Goal: Task Accomplishment & Management: Use online tool/utility

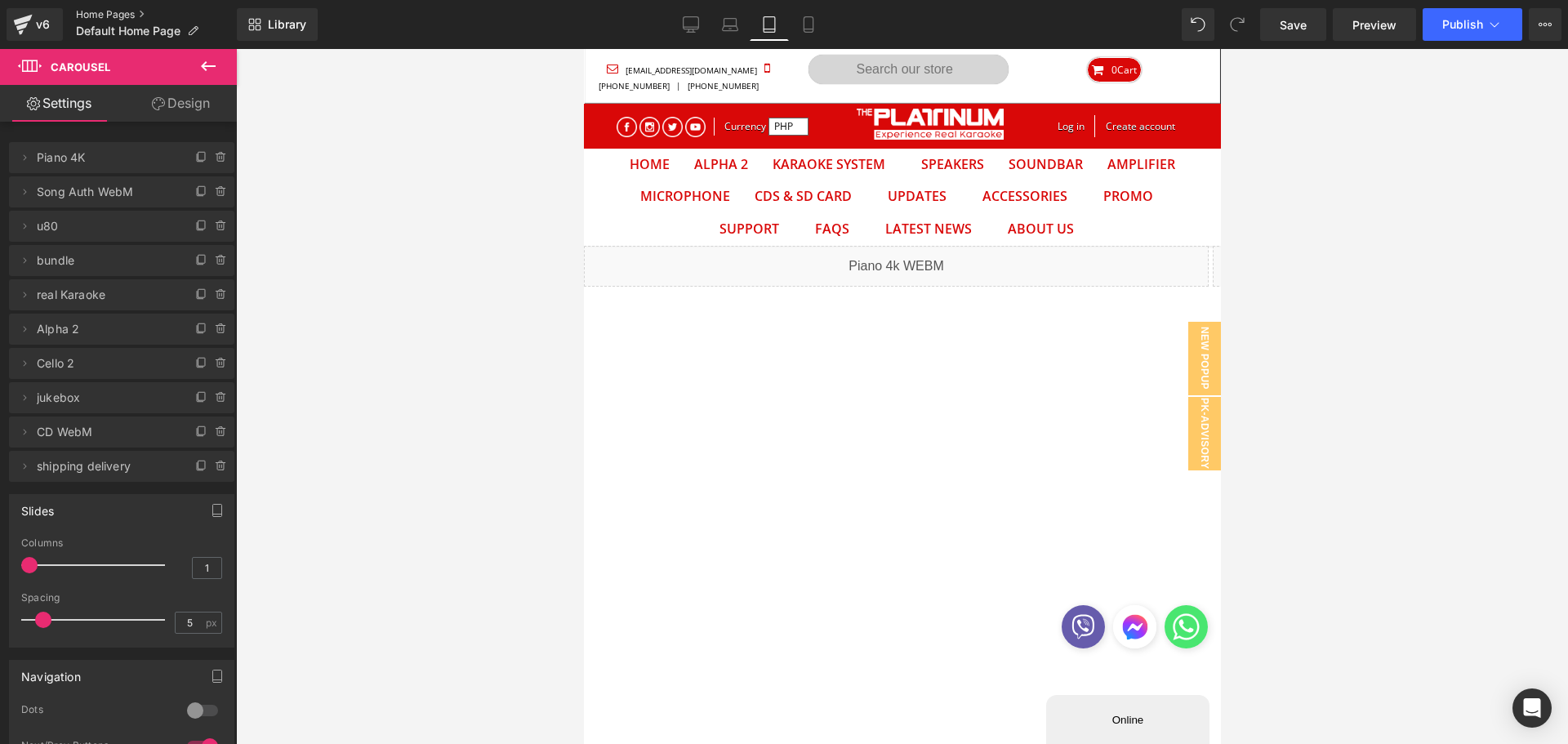
scroll to position [85, 612]
click at [89, 12] on link "Home Pages" at bounding box center [156, 14] width 161 height 13
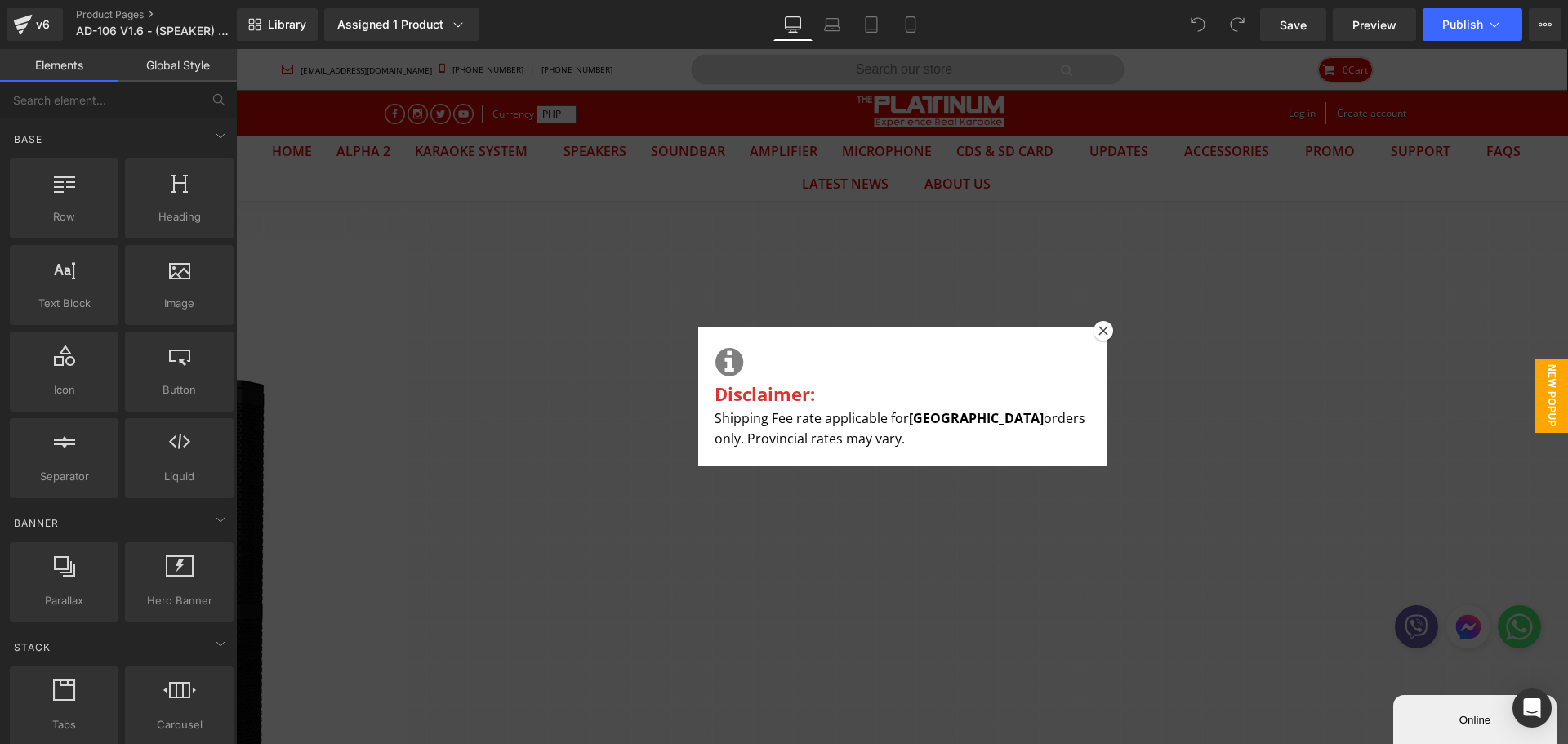
click at [1100, 328] on icon at bounding box center [1103, 330] width 9 height 9
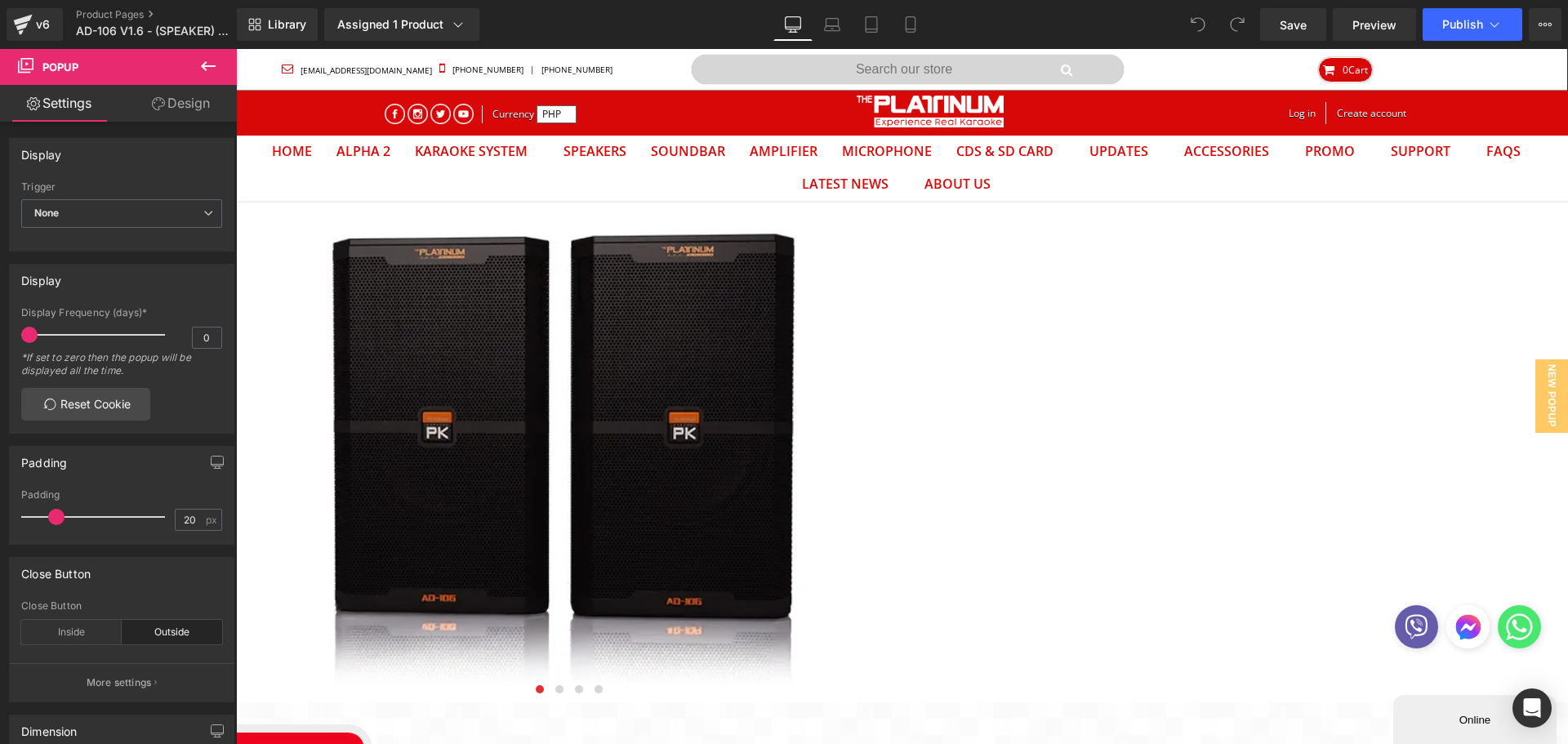
scroll to position [1342, 0]
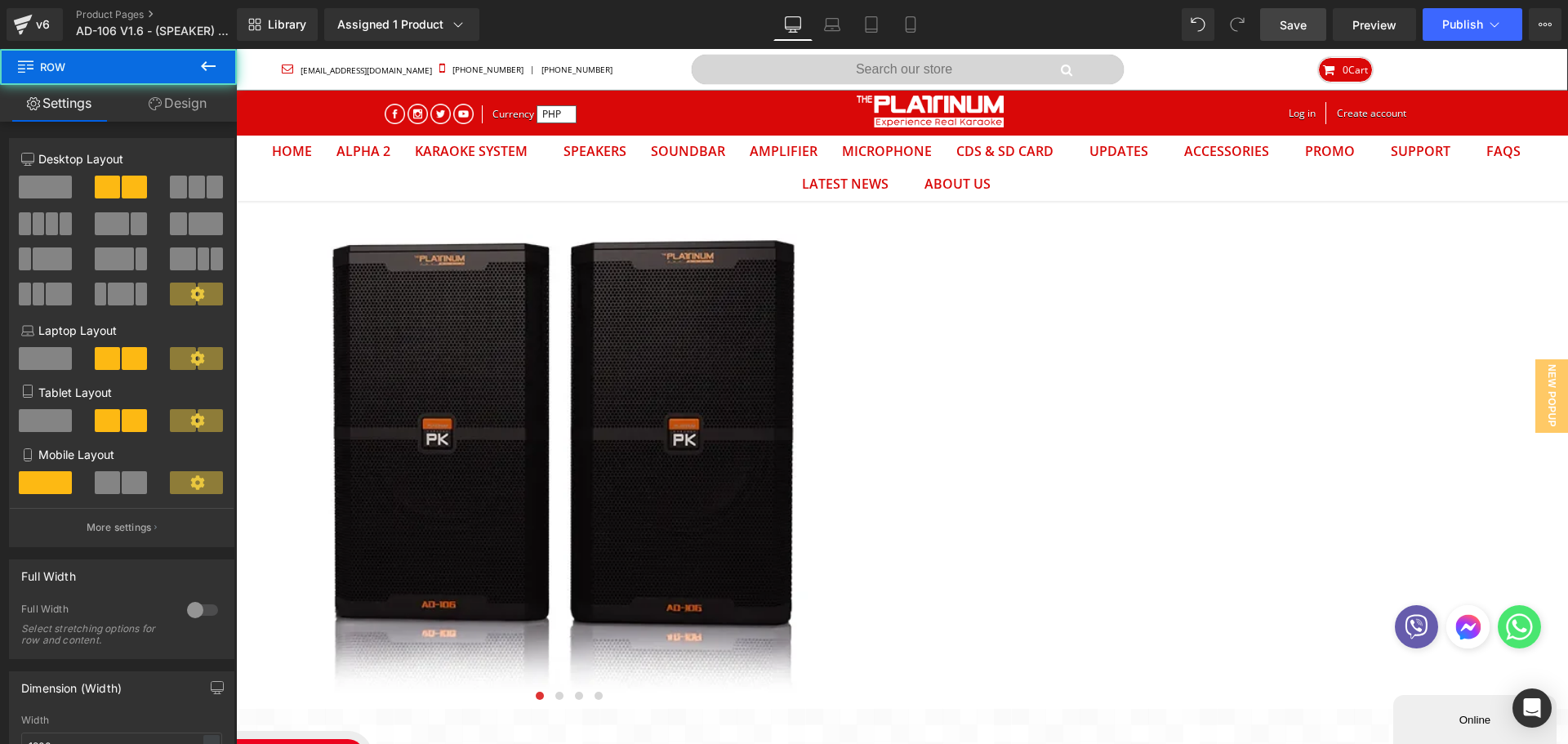
click at [1314, 37] on link "Save" at bounding box center [1293, 24] width 66 height 33
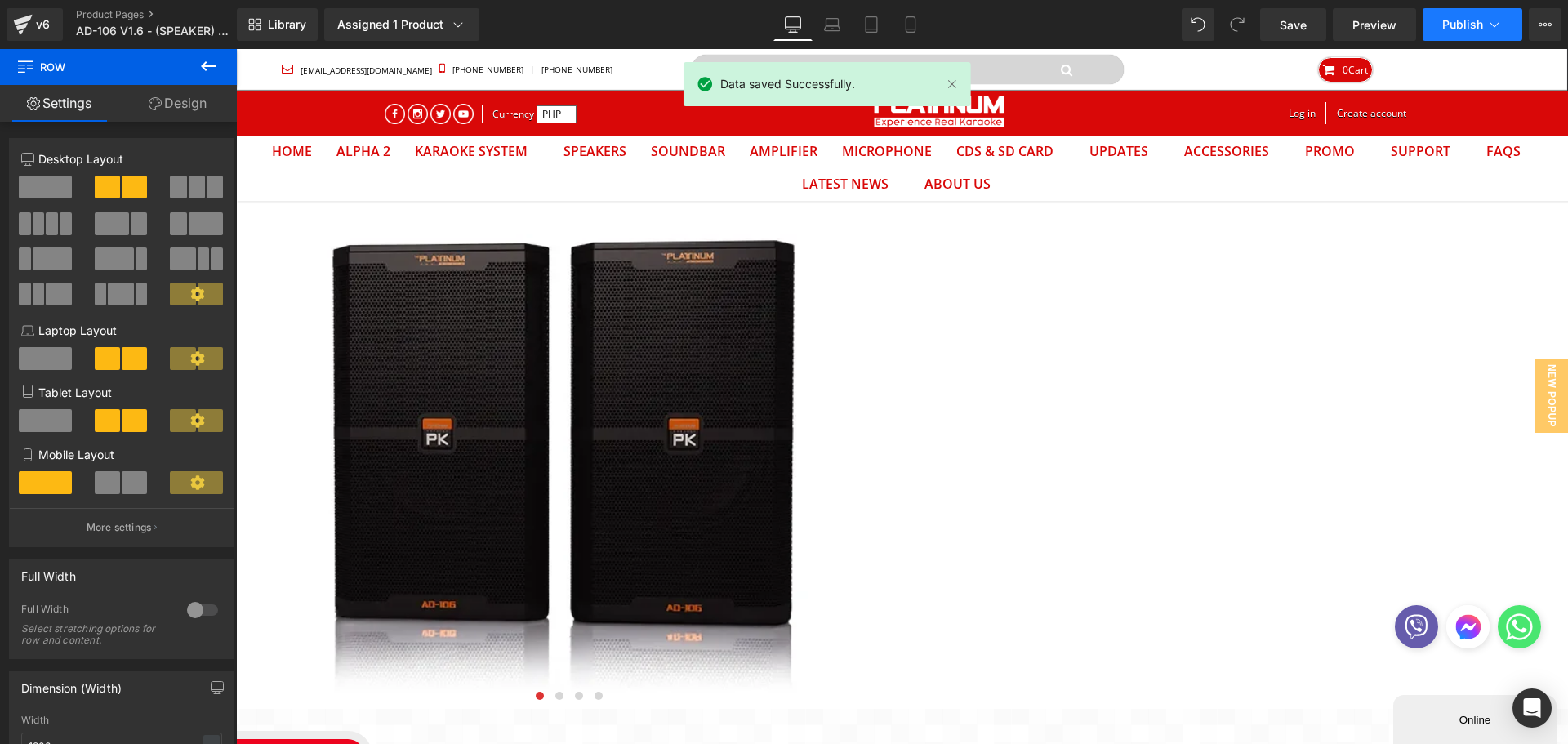
click at [1479, 28] on span "Publish" at bounding box center [1462, 24] width 40 height 13
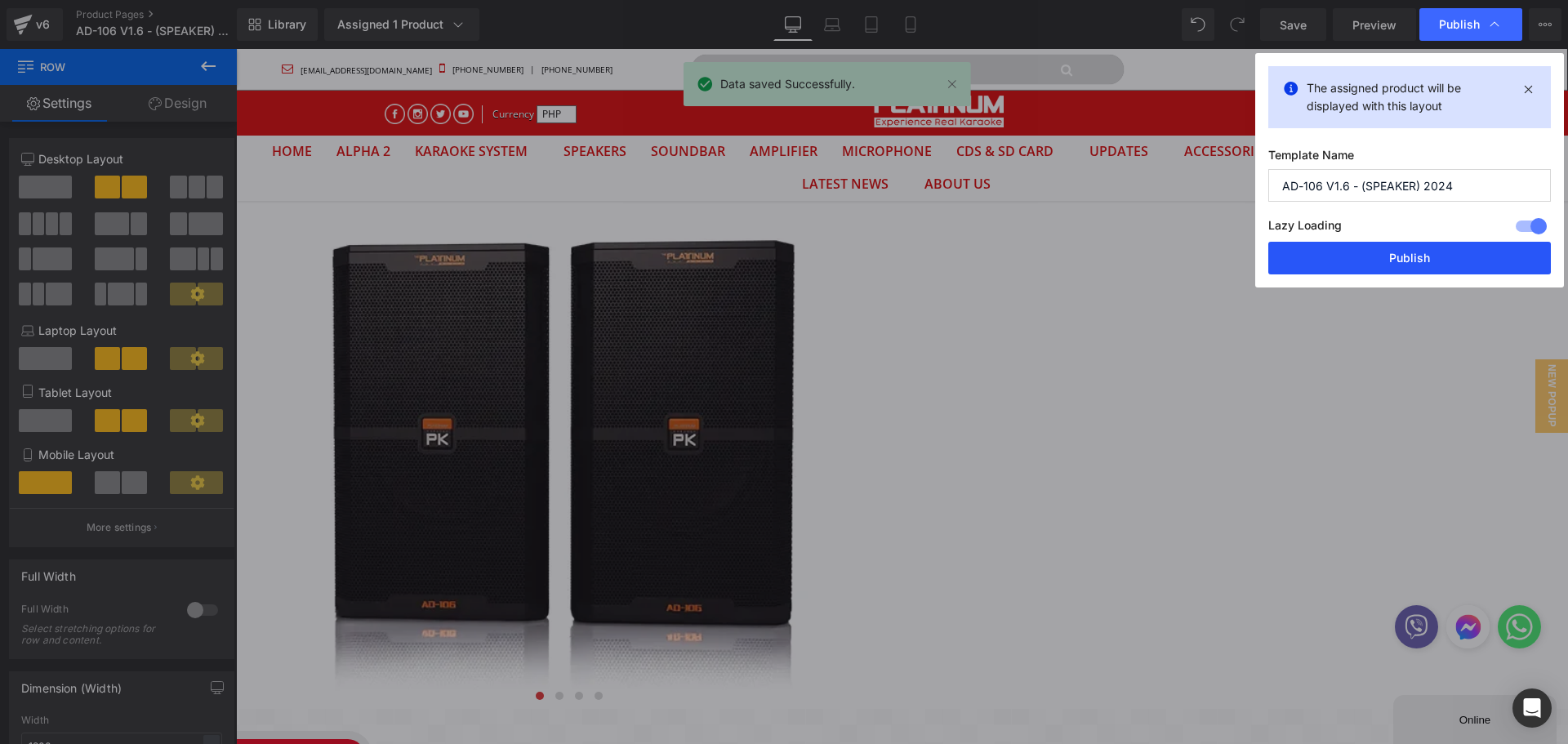
click at [1402, 257] on button "Publish" at bounding box center [1410, 258] width 282 height 33
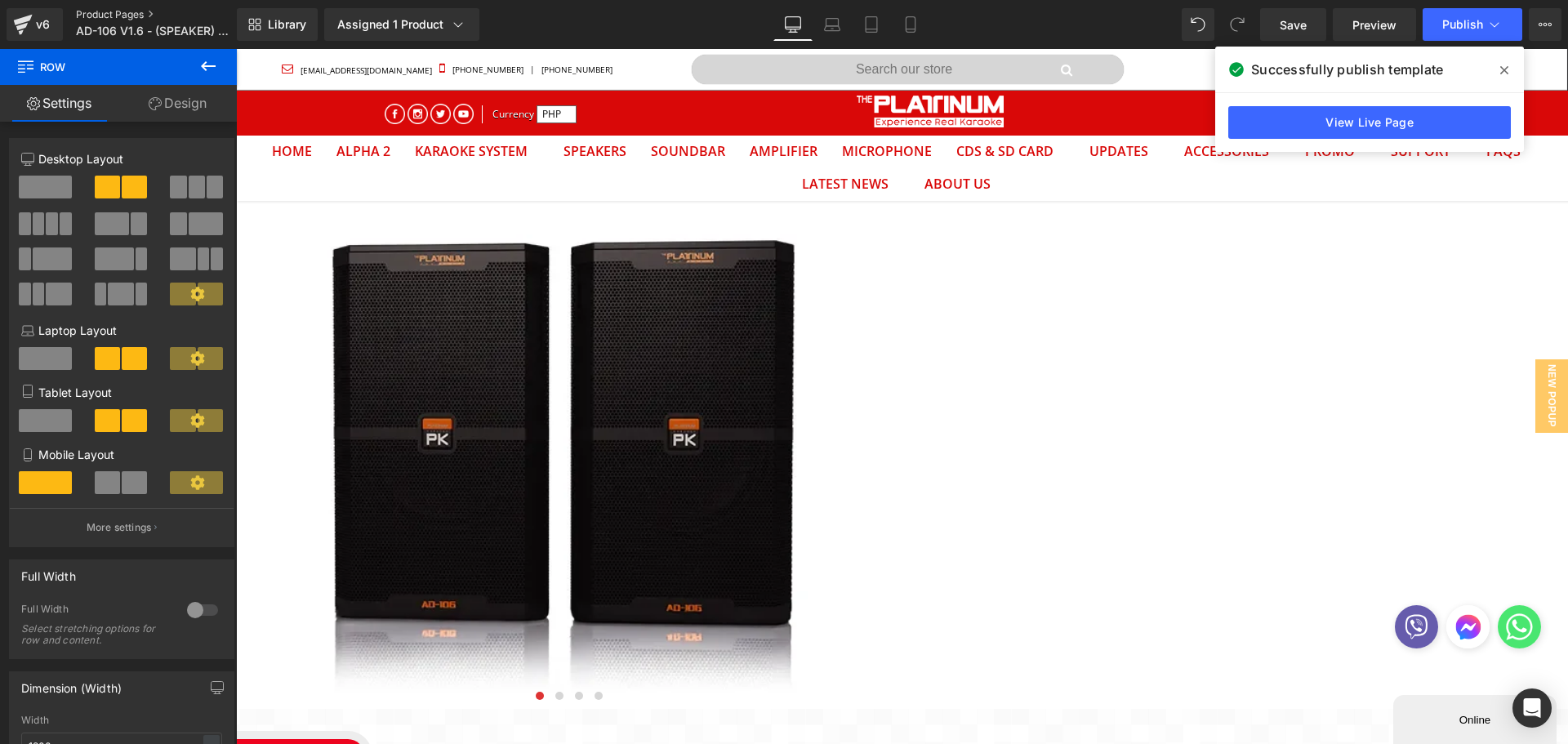
click at [95, 18] on link "Product Pages" at bounding box center [170, 14] width 188 height 13
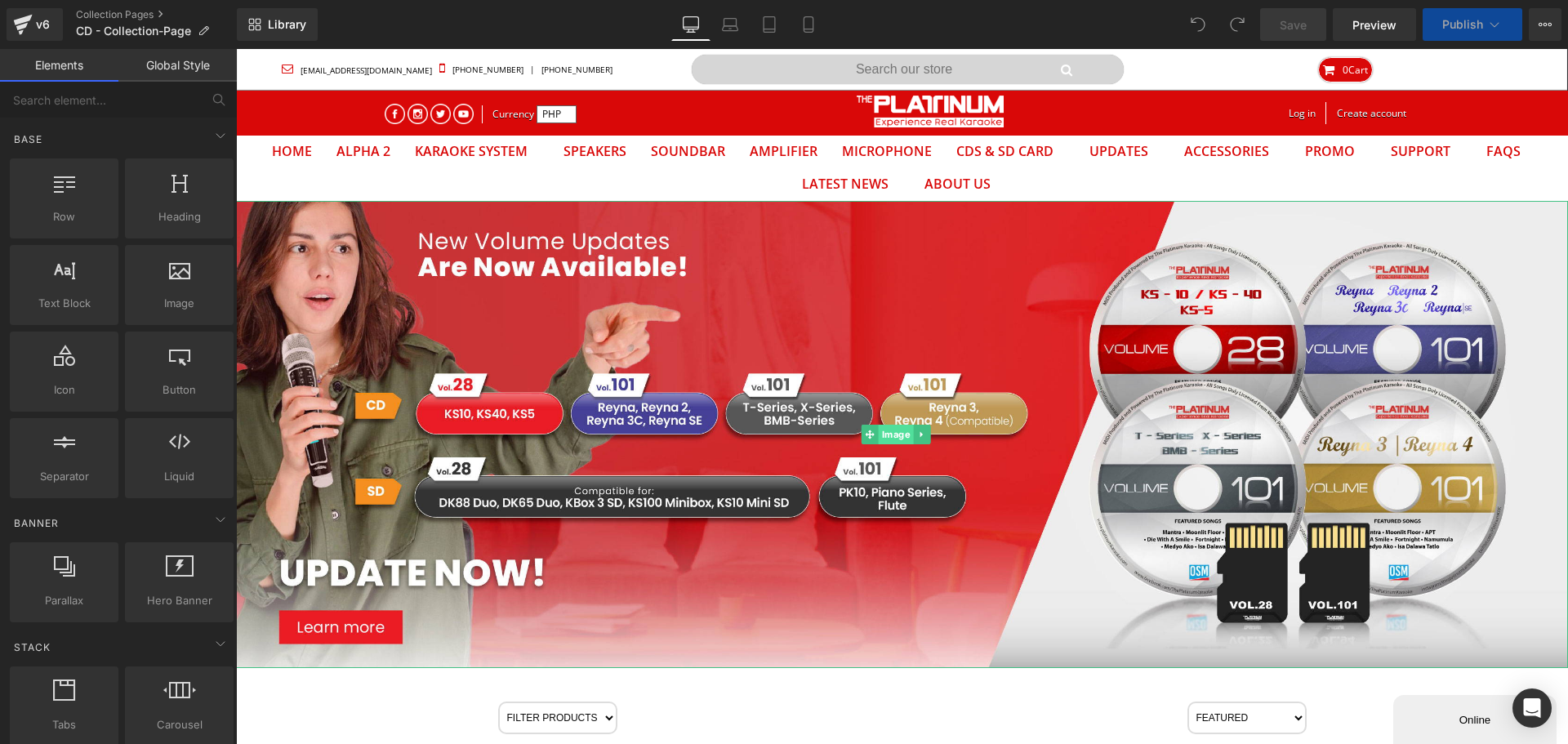
click at [902, 431] on div "Image" at bounding box center [902, 434] width 1332 height 468
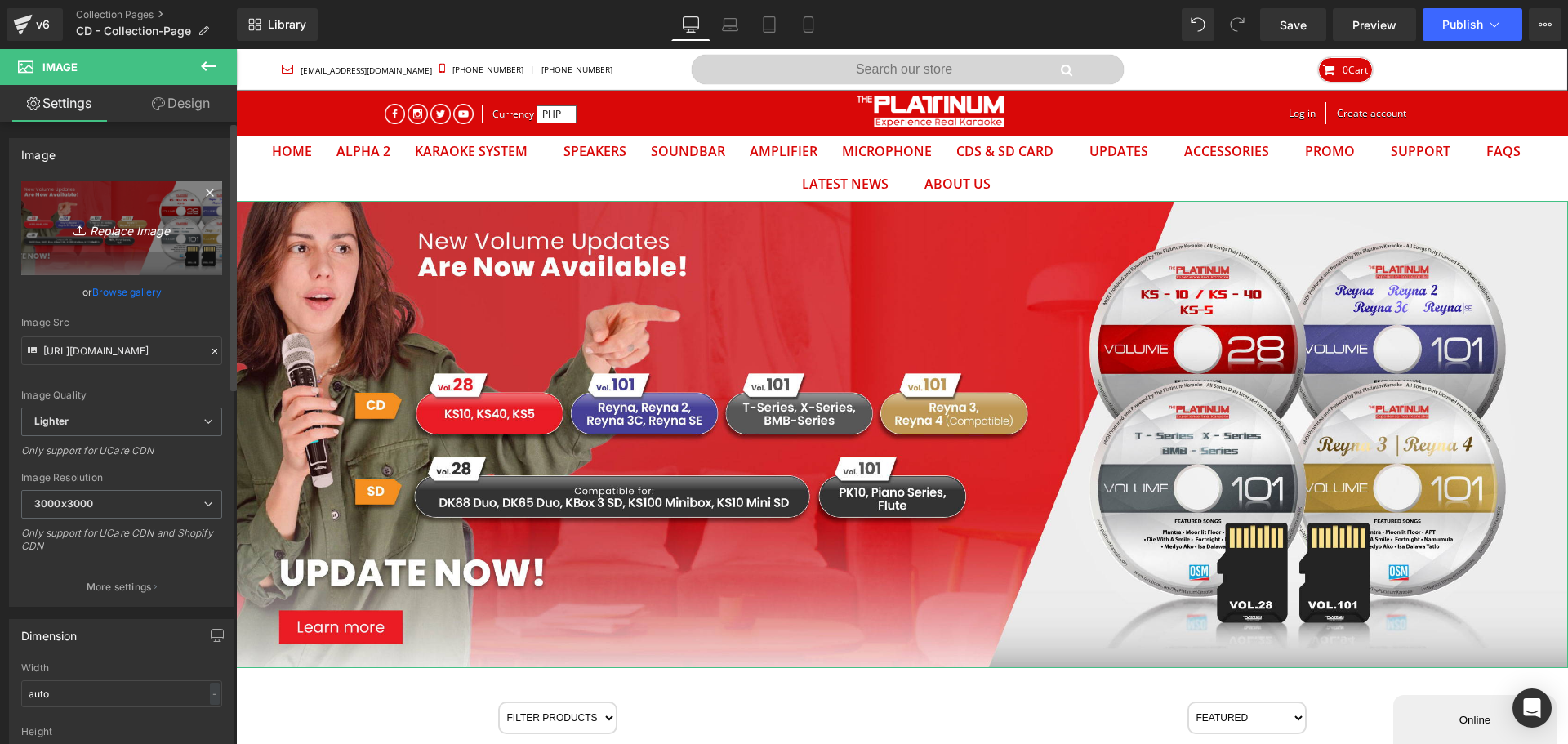
click at [120, 223] on icon "Replace Image" at bounding box center [121, 228] width 131 height 21
type input "C:\fakepath\CD_SERIES.webp"
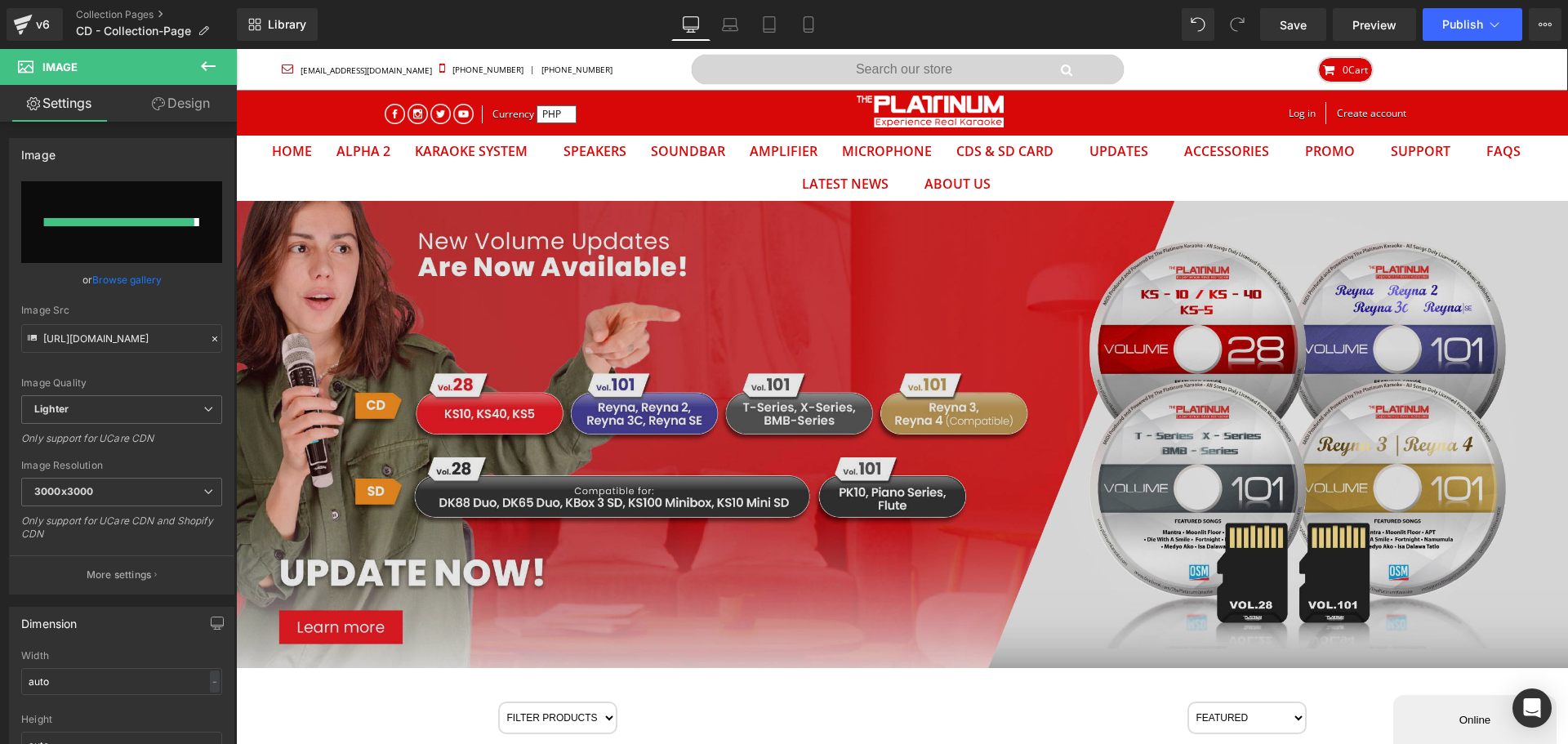
type input "https://ucarecdn.com/40bd0f89-a101-47f8-90b2-738c32db13ef/-/format/auto/-/previ…"
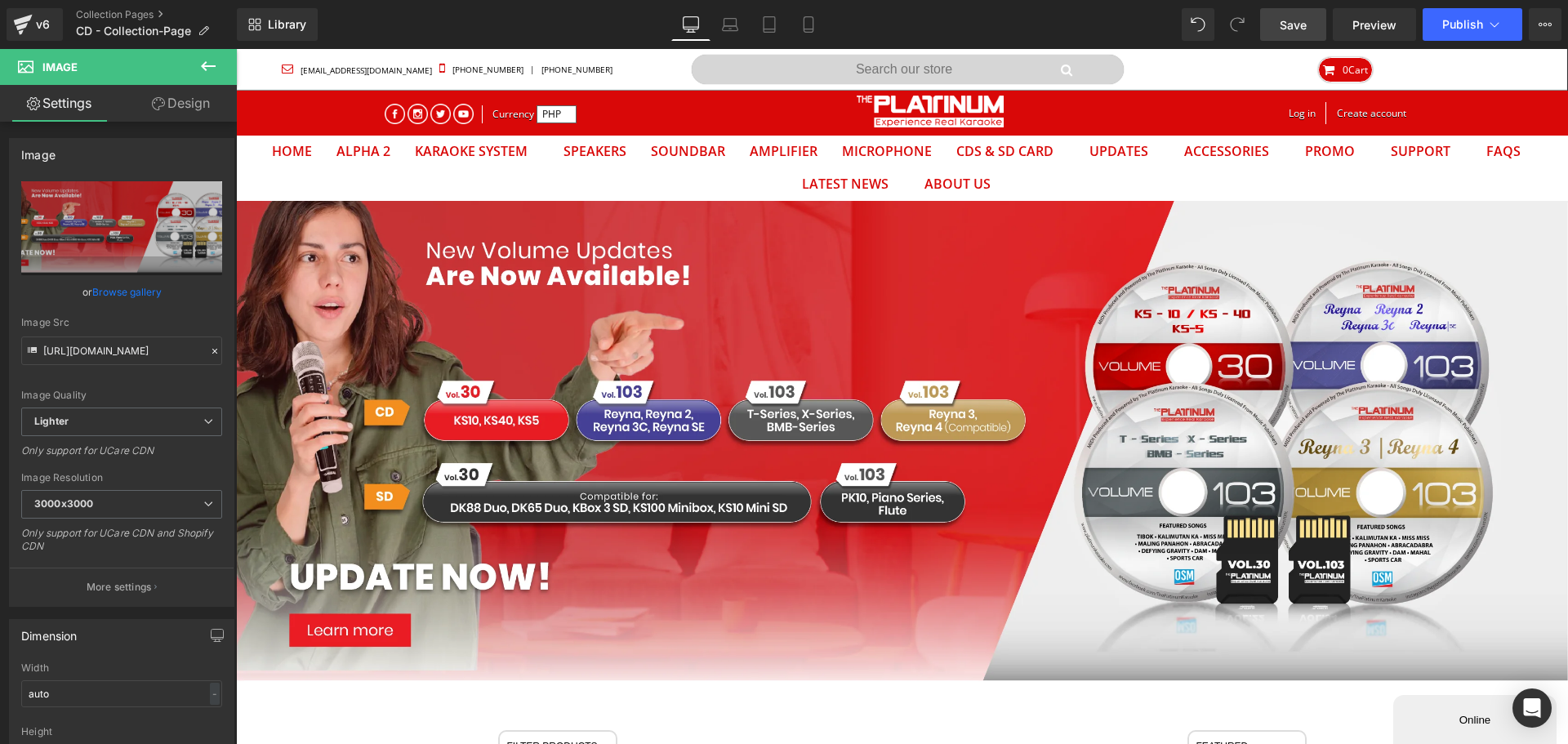
click at [1294, 25] on span "Save" at bounding box center [1292, 25] width 27 height 17
click at [1454, 19] on span "Publish" at bounding box center [1462, 24] width 40 height 13
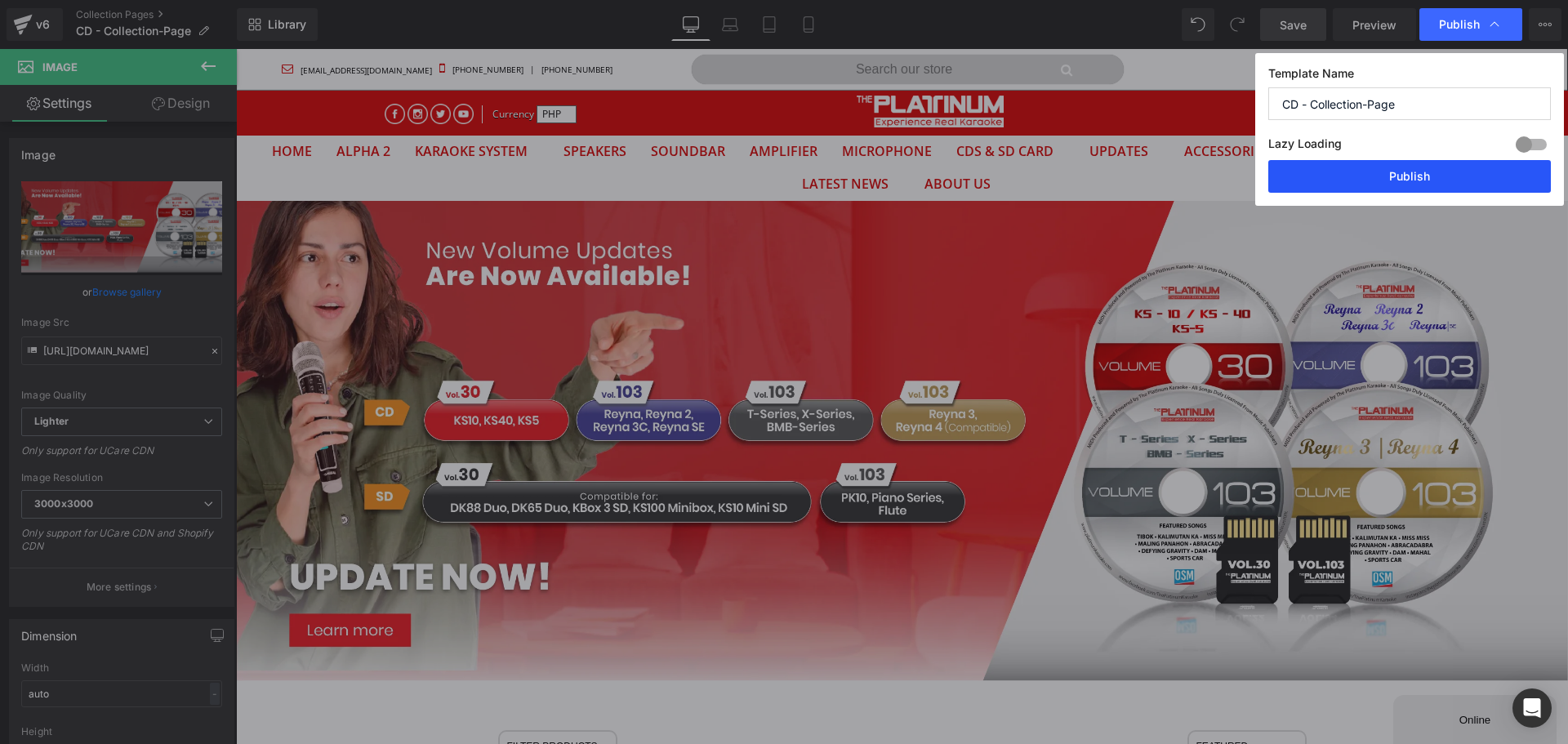
drag, startPoint x: 1350, startPoint y: 177, endPoint x: 1091, endPoint y: 99, distance: 270.5
click at [1350, 177] on button "Publish" at bounding box center [1410, 177] width 282 height 33
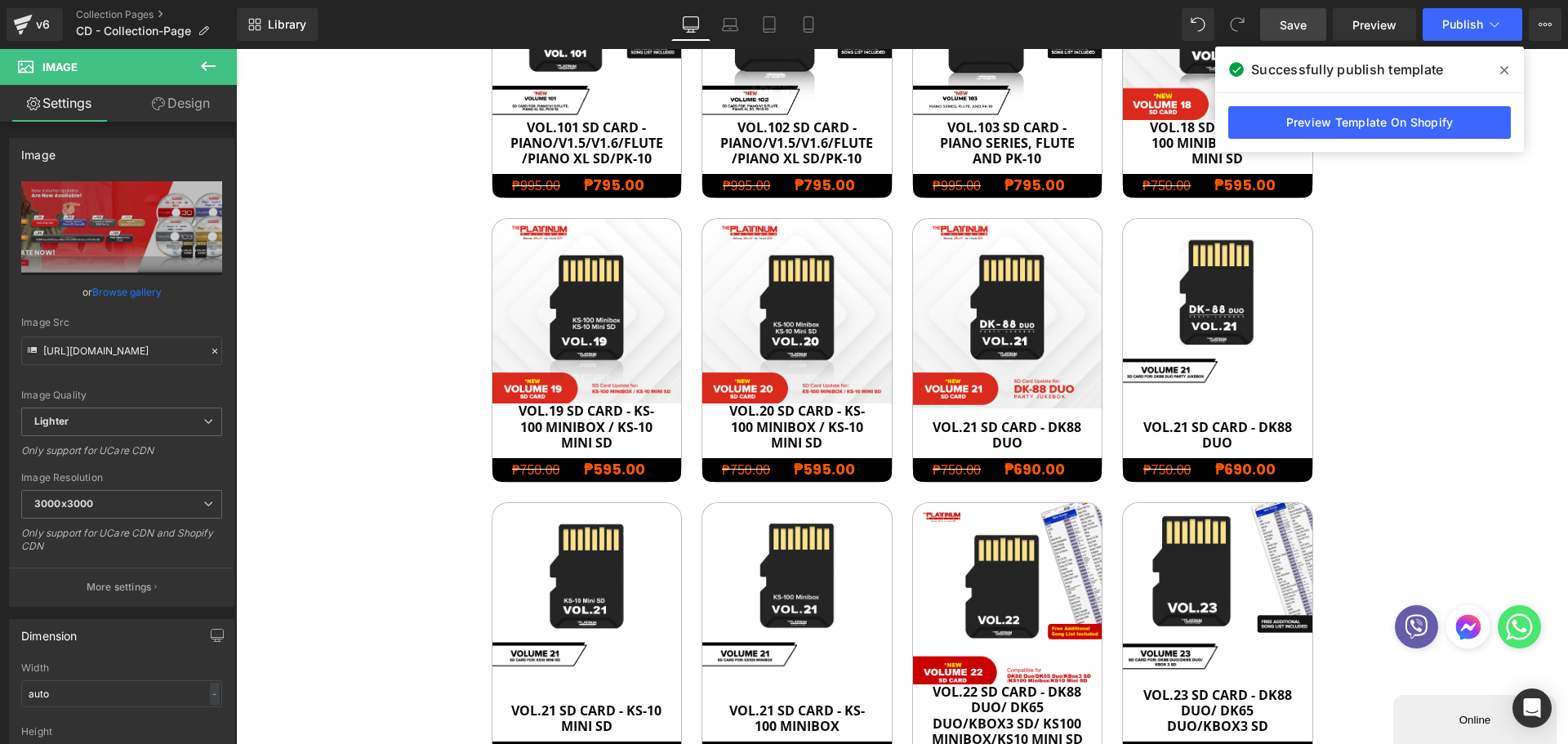
scroll to position [898, 0]
